Goal: Navigation & Orientation: Find specific page/section

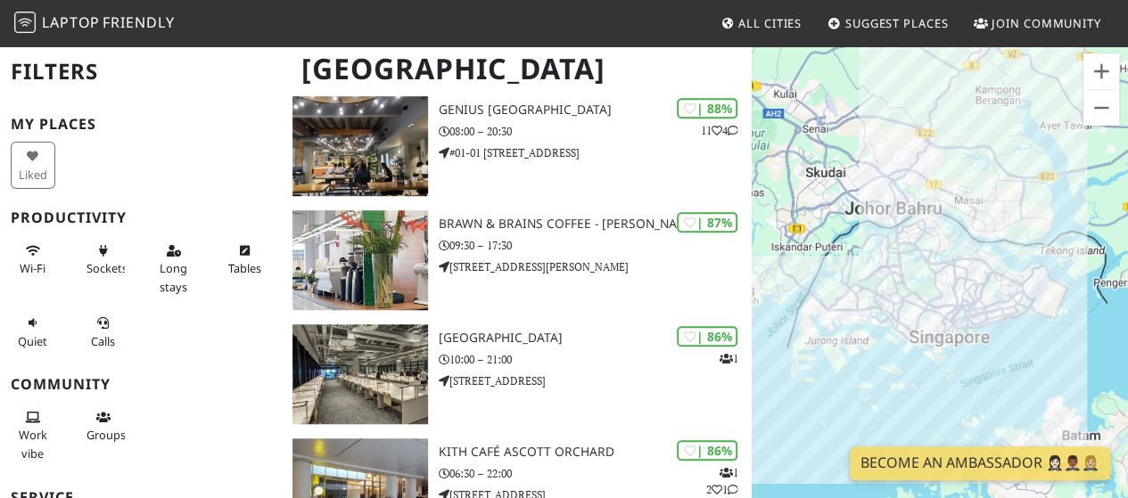
scroll to position [500, 0]
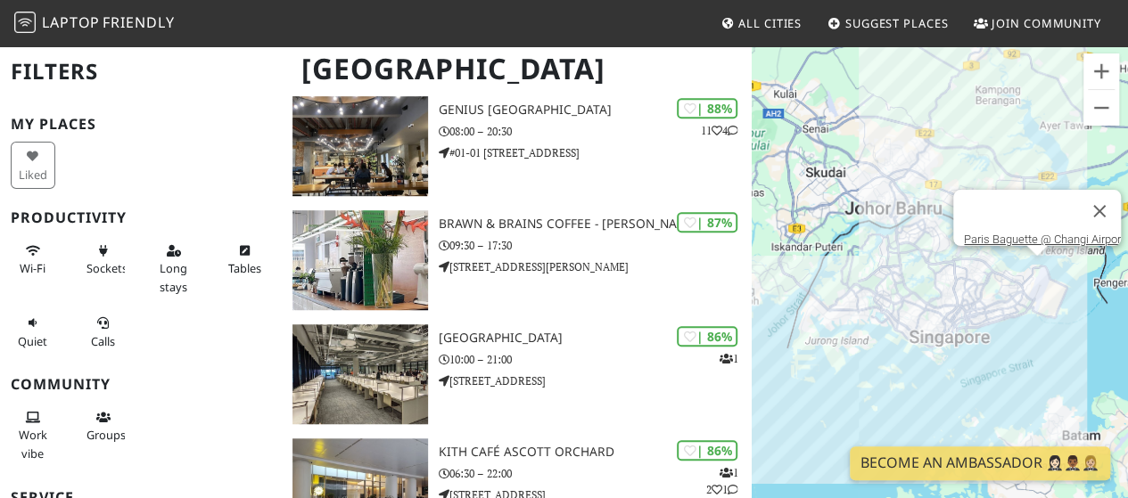
drag, startPoint x: 1039, startPoint y: 271, endPoint x: 1013, endPoint y: 173, distance: 101.6
click at [1013, 173] on div "Paris Baguette @ Changi Airpor" at bounding box center [939, 294] width 376 height 498
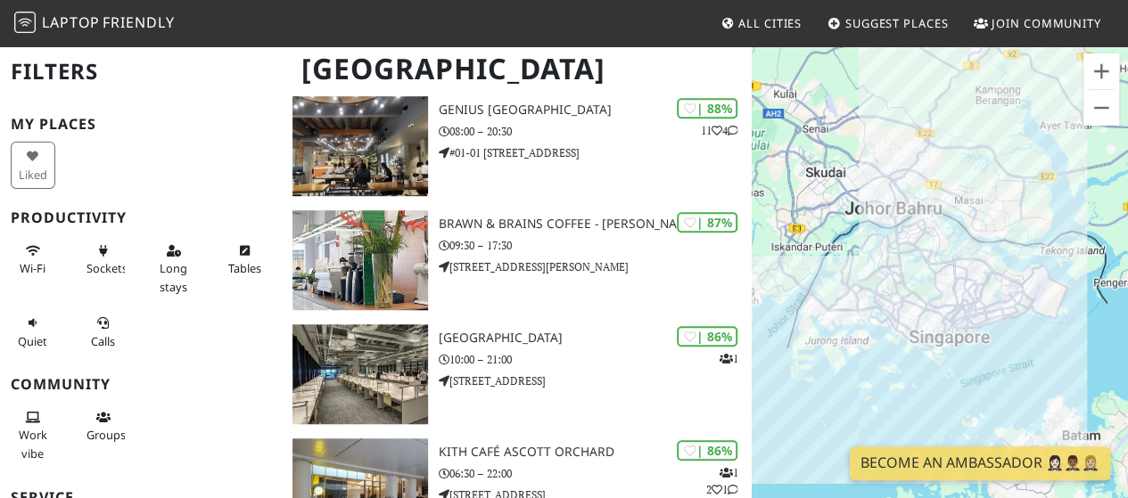
drag, startPoint x: 1071, startPoint y: 351, endPoint x: 1063, endPoint y: 325, distance: 26.8
click at [1063, 325] on div at bounding box center [939, 294] width 376 height 498
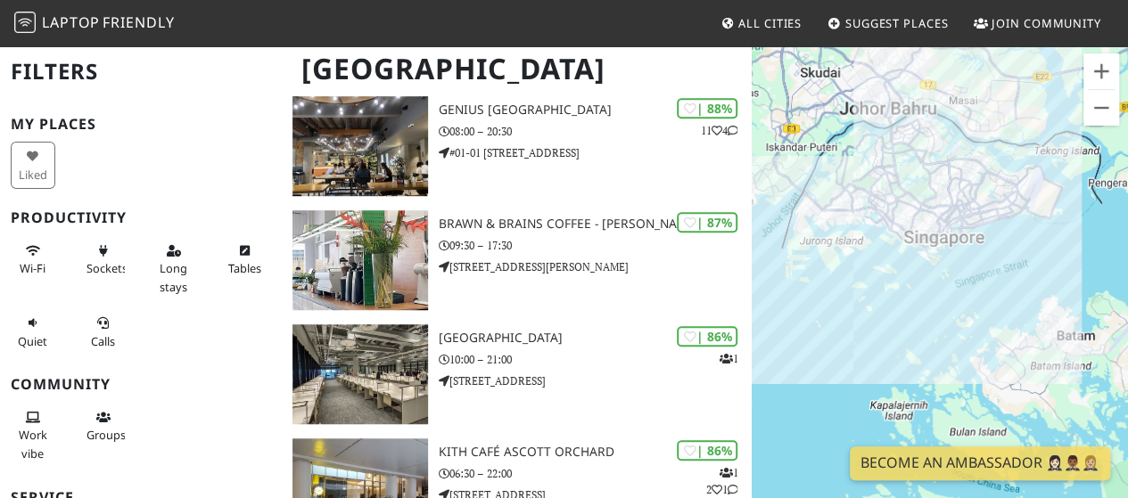
drag, startPoint x: 1063, startPoint y: 325, endPoint x: 1057, endPoint y: 227, distance: 98.3
click at [1058, 226] on div at bounding box center [939, 294] width 376 height 498
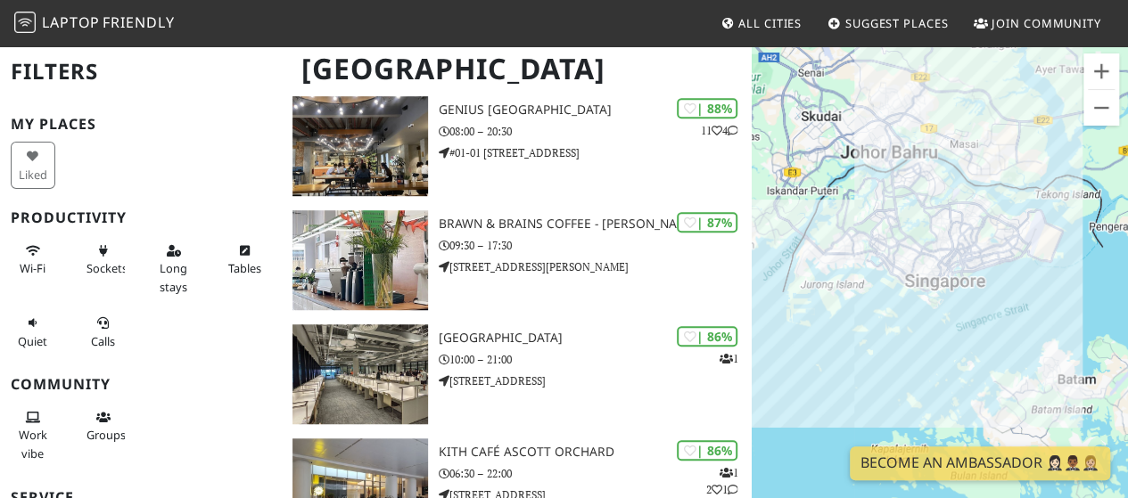
drag, startPoint x: 1036, startPoint y: 199, endPoint x: 1038, endPoint y: 242, distance: 42.8
click at [1038, 243] on div at bounding box center [939, 294] width 376 height 498
click at [1106, 63] on button "Zoom in" at bounding box center [1101, 71] width 36 height 36
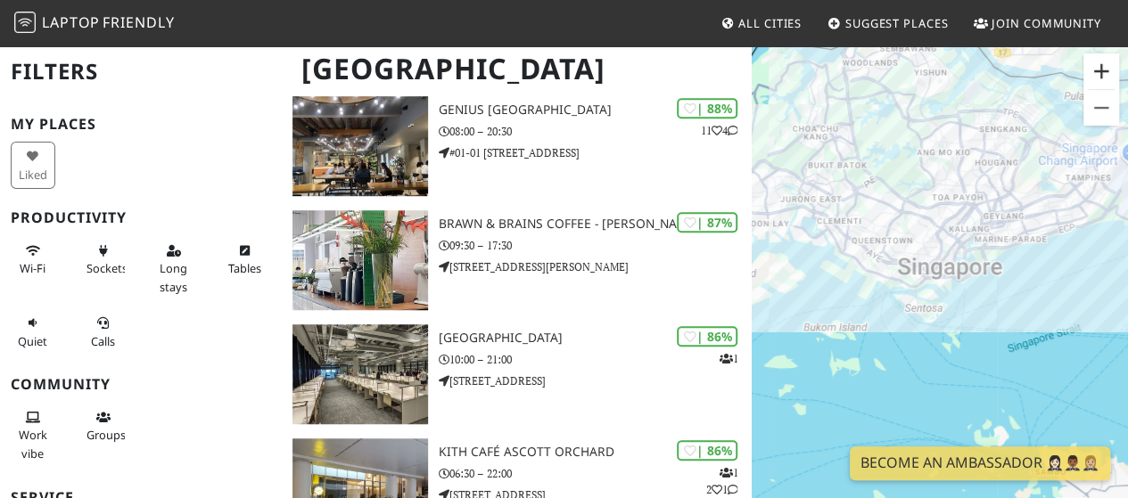
click at [1106, 63] on button "Zoom in" at bounding box center [1101, 71] width 36 height 36
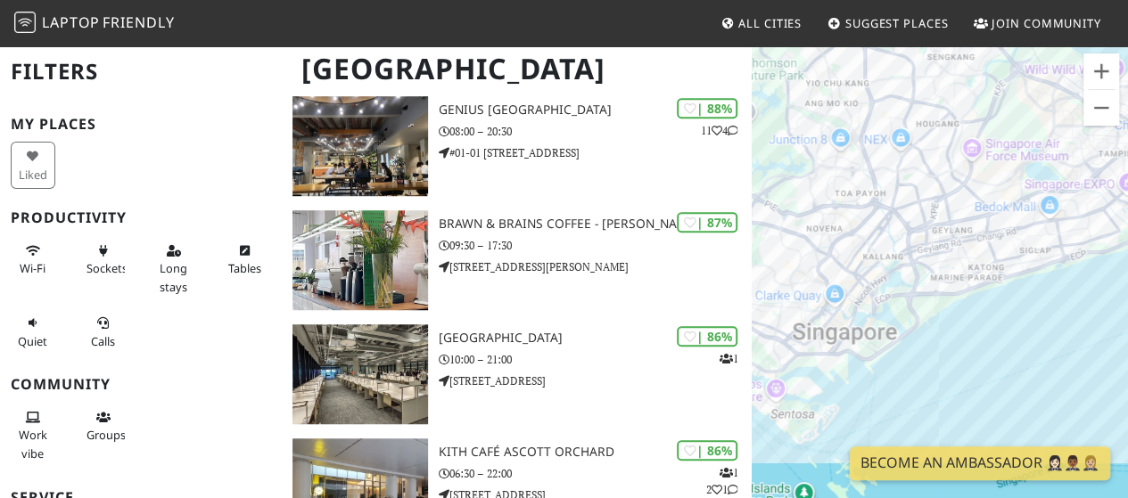
drag, startPoint x: 1000, startPoint y: 290, endPoint x: 865, endPoint y: 396, distance: 172.1
click at [865, 396] on div at bounding box center [939, 294] width 376 height 498
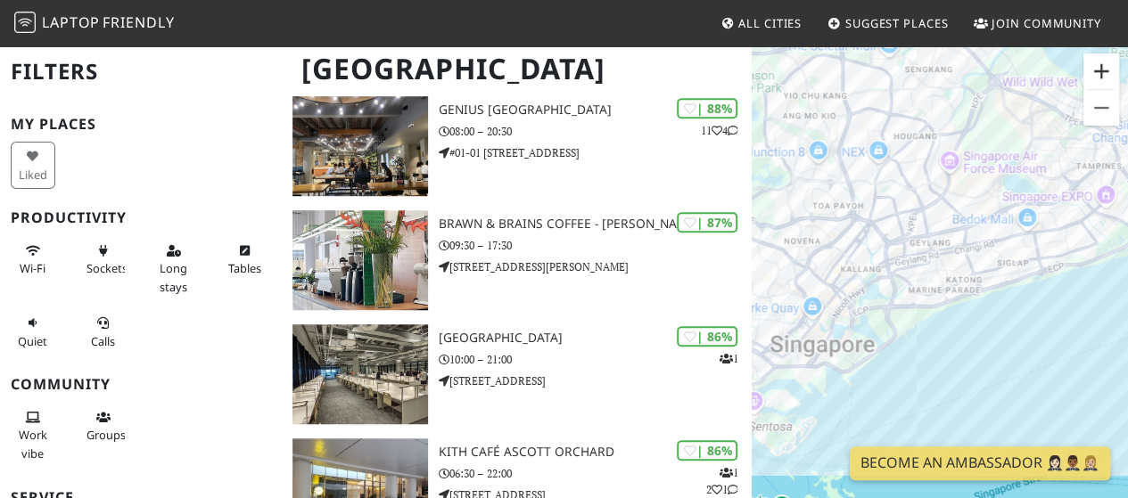
click at [1095, 70] on button "Zoom in" at bounding box center [1101, 71] width 36 height 36
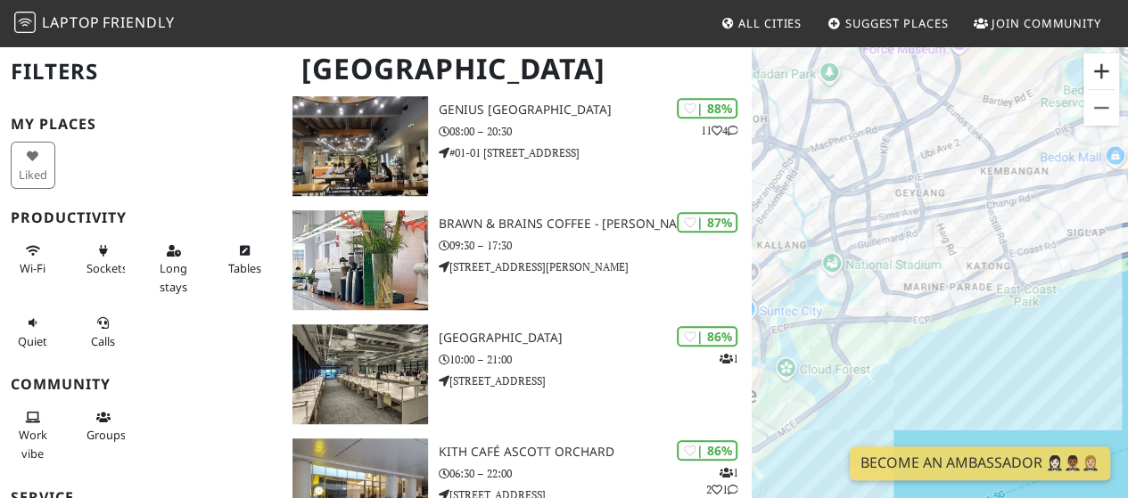
click at [1095, 70] on button "Zoom in" at bounding box center [1101, 71] width 36 height 36
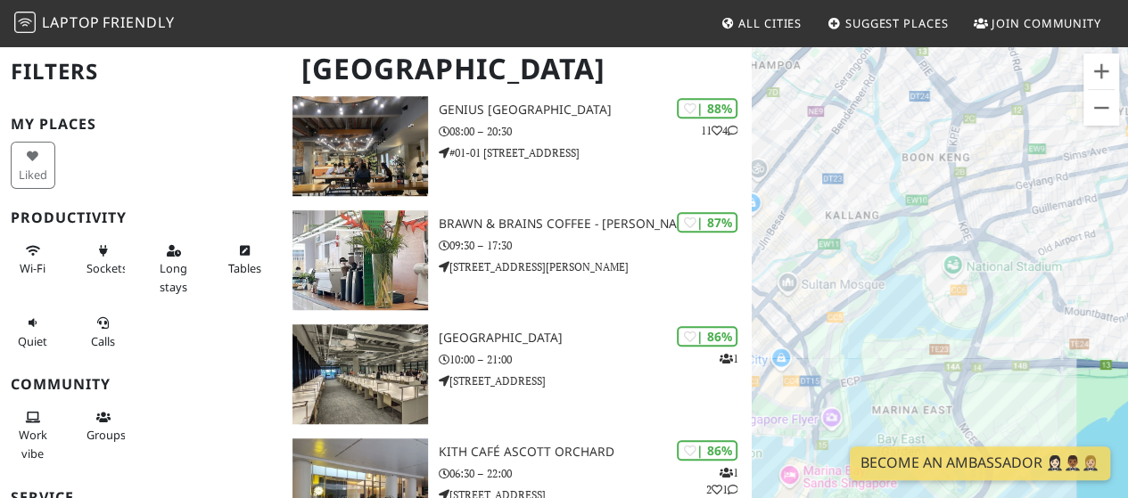
drag, startPoint x: 804, startPoint y: 263, endPoint x: 1099, endPoint y: 274, distance: 295.3
click at [1099, 274] on div at bounding box center [939, 294] width 376 height 498
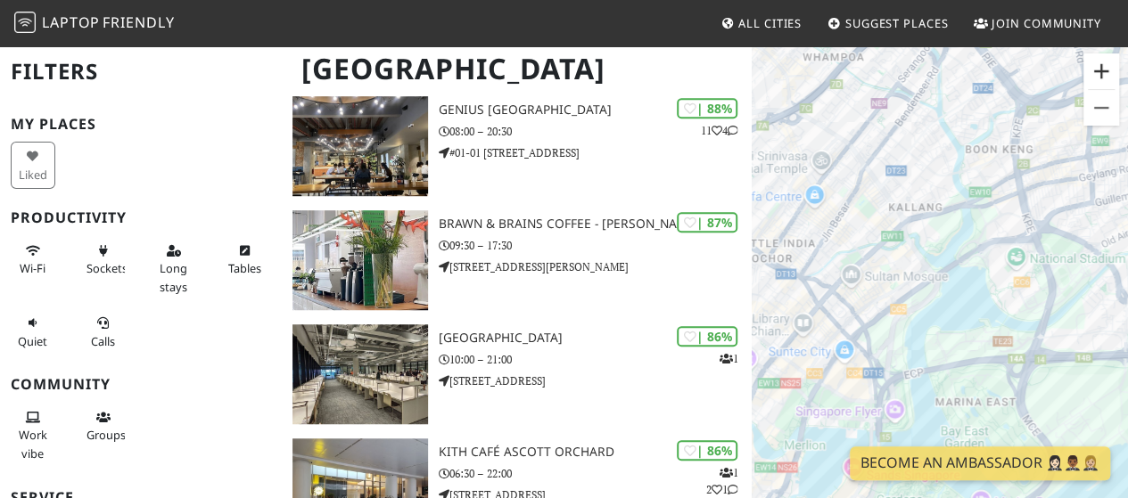
click at [1105, 59] on button "Zoom in" at bounding box center [1101, 71] width 36 height 36
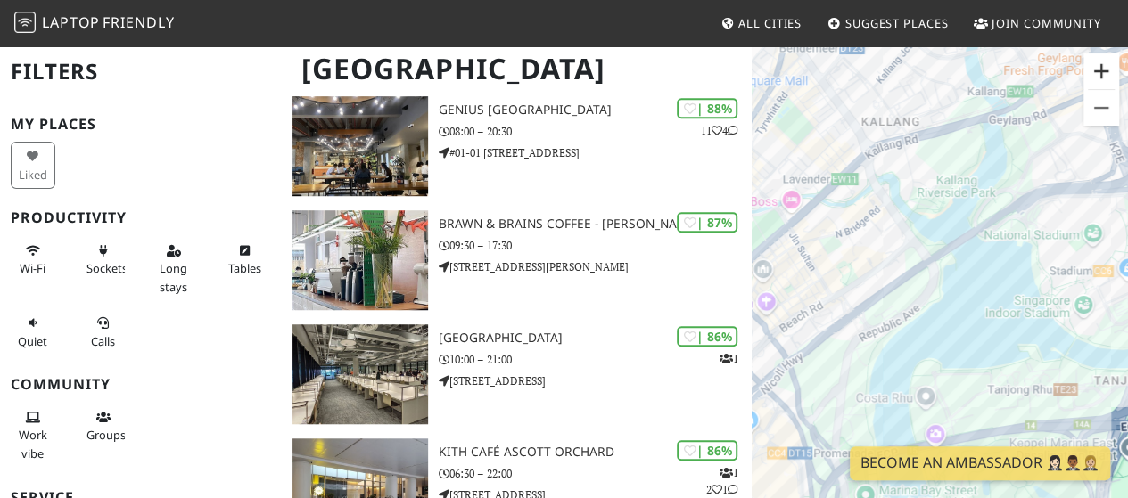
click at [1105, 59] on button "Zoom in" at bounding box center [1101, 71] width 36 height 36
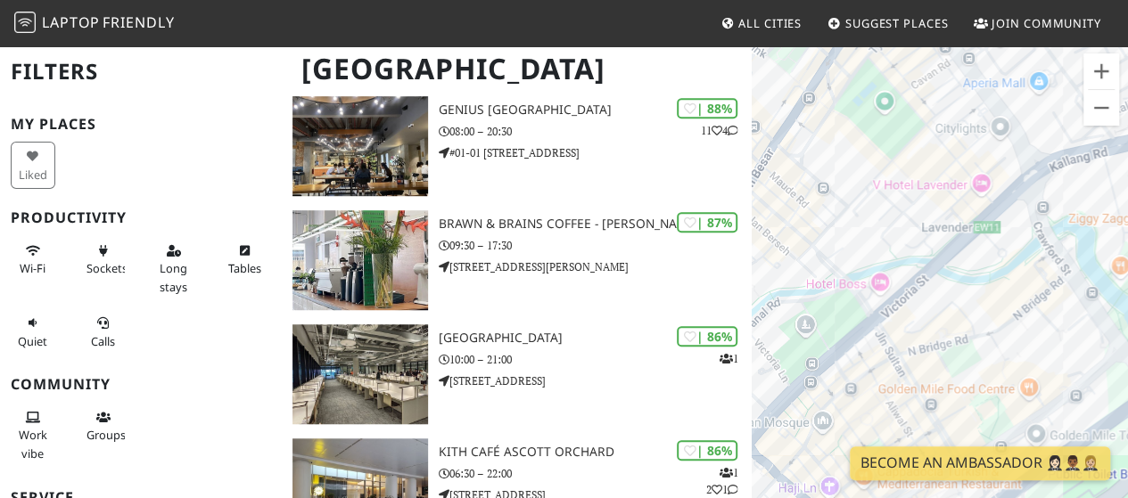
drag, startPoint x: 800, startPoint y: 160, endPoint x: 1062, endPoint y: 342, distance: 318.8
click at [1062, 342] on div at bounding box center [939, 294] width 376 height 498
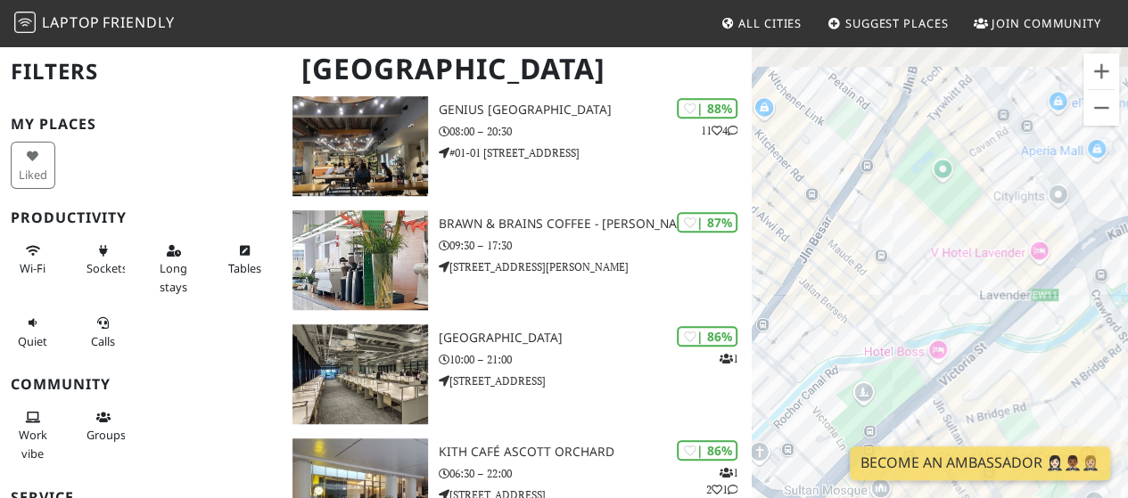
drag, startPoint x: 890, startPoint y: 218, endPoint x: 943, endPoint y: 278, distance: 80.2
click at [943, 278] on div at bounding box center [939, 294] width 376 height 498
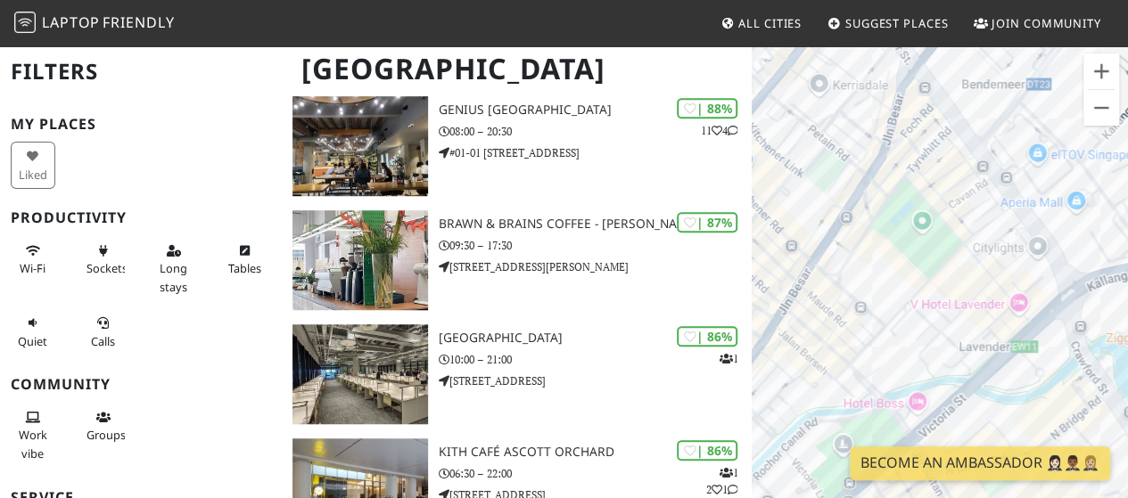
drag, startPoint x: 886, startPoint y: 253, endPoint x: 1027, endPoint y: 250, distance: 140.9
click at [1027, 250] on div at bounding box center [939, 294] width 376 height 498
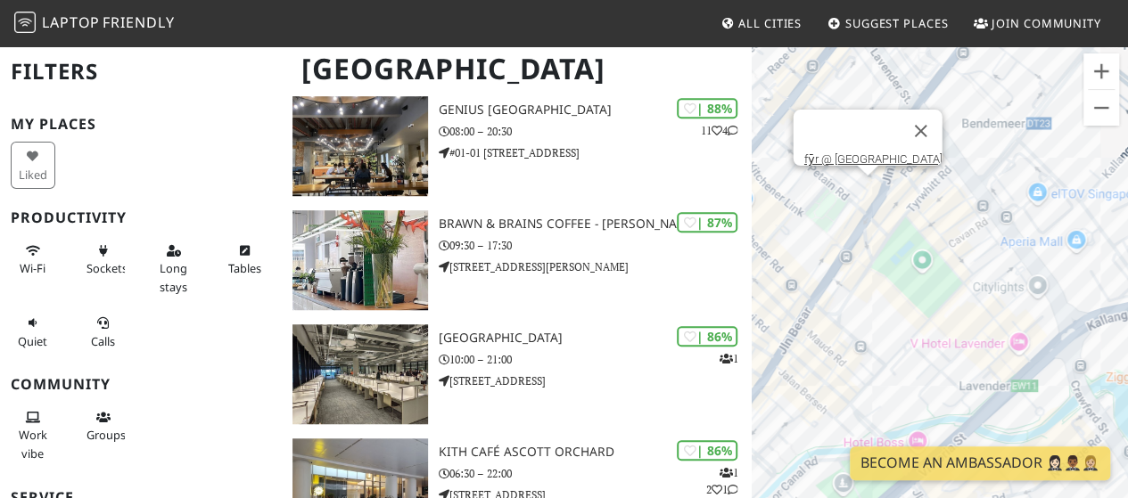
click at [869, 184] on div "fȳr @ [GEOGRAPHIC_DATA]" at bounding box center [939, 294] width 376 height 498
click at [869, 152] on link "fȳr @ [GEOGRAPHIC_DATA]" at bounding box center [873, 158] width 138 height 13
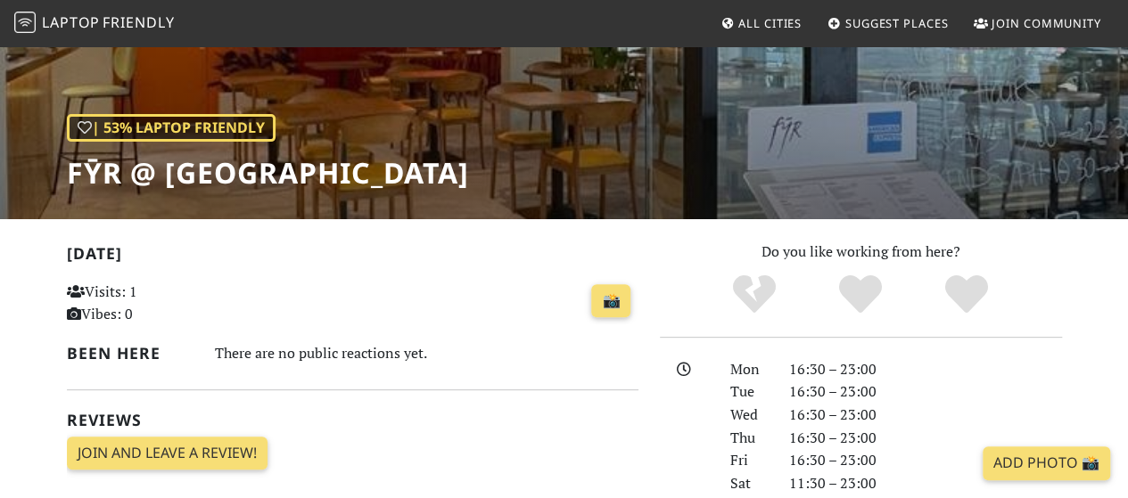
scroll to position [179, 0]
